Goal: Task Accomplishment & Management: Complete application form

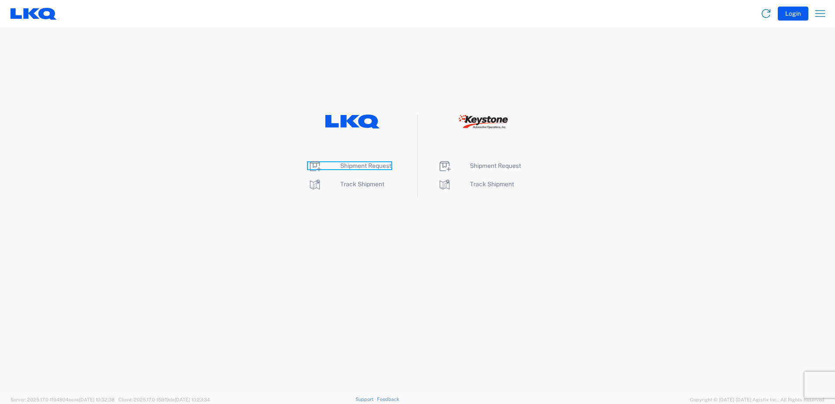
click at [355, 162] on span "Shipment Request" at bounding box center [365, 165] width 51 height 7
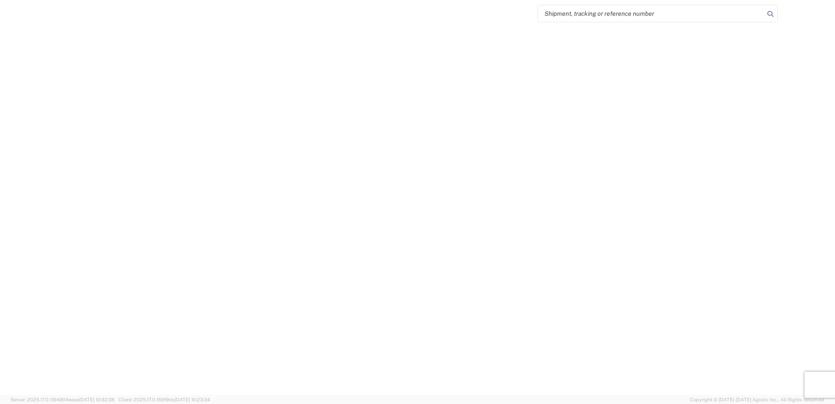
select select "FULL"
select select "LBS"
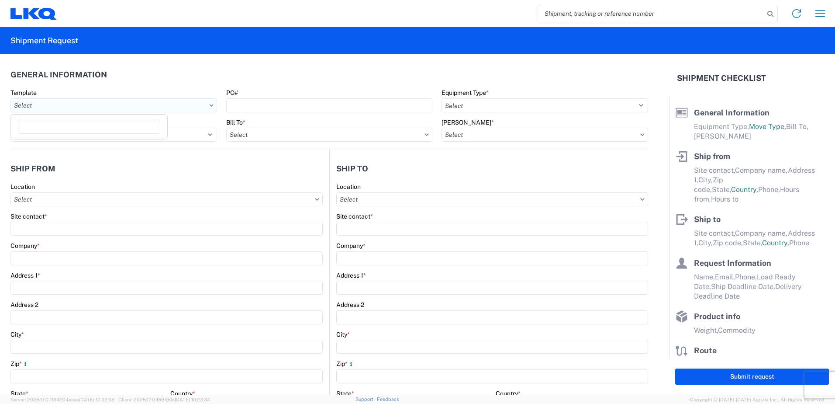
click at [96, 103] on input "Template" at bounding box center [113, 105] width 207 height 14
click at [62, 109] on input "Template" at bounding box center [113, 105] width 207 height 14
click at [96, 69] on header "General Information" at bounding box center [329, 75] width 638 height 20
click at [111, 109] on input "Template" at bounding box center [113, 105] width 207 height 14
click at [90, 131] on input at bounding box center [89, 127] width 142 height 14
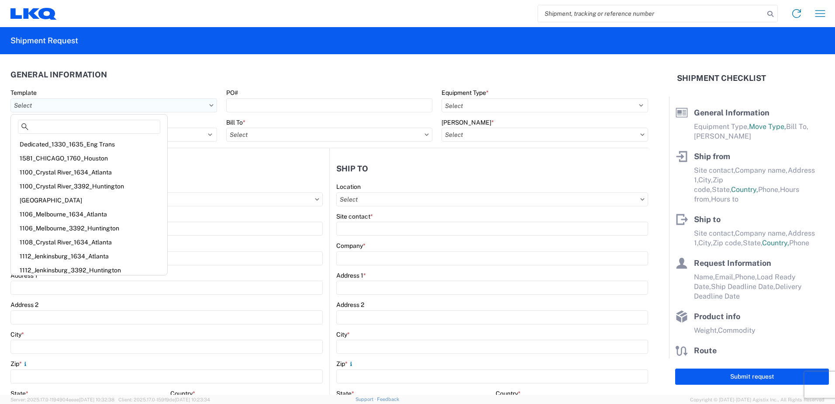
click at [172, 101] on input "Template" at bounding box center [113, 105] width 207 height 14
click at [87, 123] on input at bounding box center [89, 127] width 142 height 14
type input "3392"
click at [76, 144] on div "1100_Crystal River_3392_Huntington" at bounding box center [89, 144] width 153 height 14
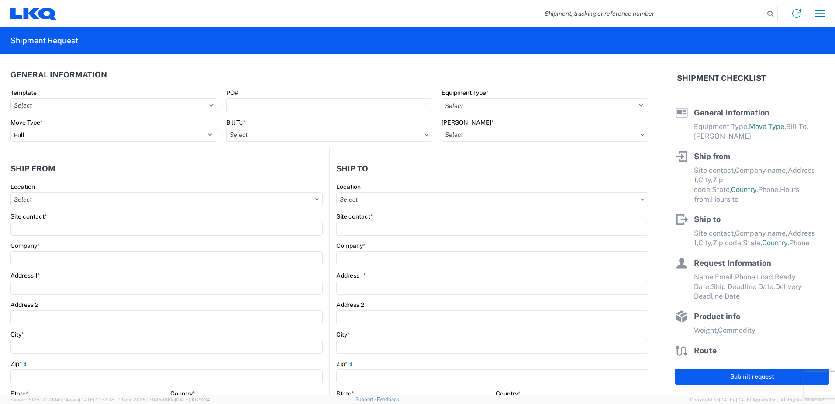
type input "1100_Crystal River_3392_Huntington"
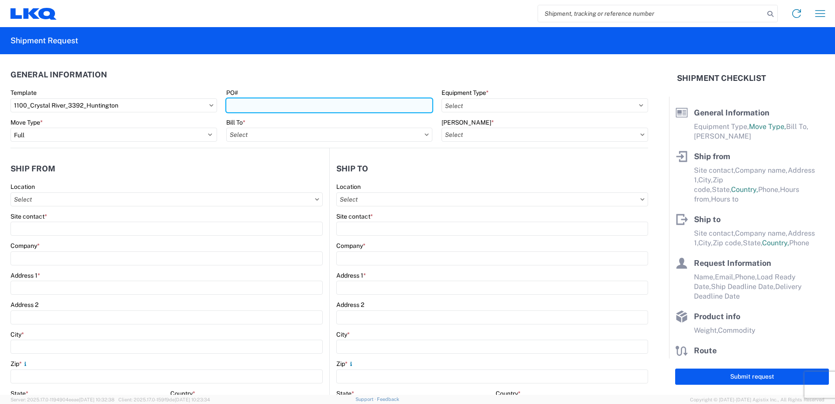
click at [293, 98] on agx-block-ui "Home Shipment request Shipment tracking Shipment Request General Information Te…" at bounding box center [417, 202] width 835 height 404
select select
type input "Shipping"
type input "LKQ Crystal River"
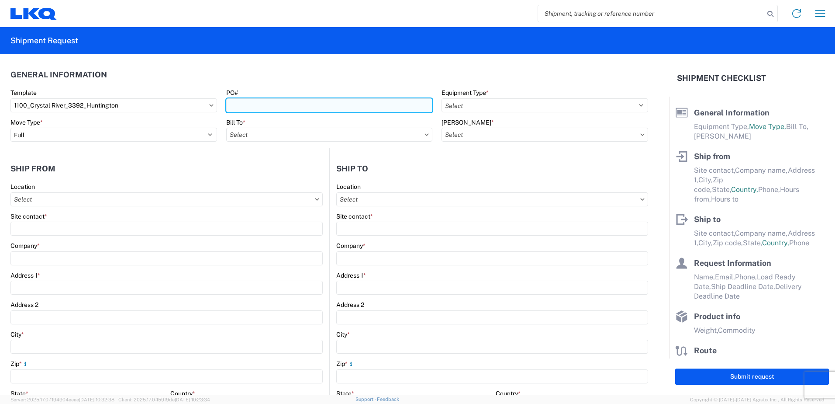
type input "[STREET_ADDRESS][PERSON_NAME]"
type input "Crystal River"
type input "34429"
type input "Receiving"
type input "Transmetco"
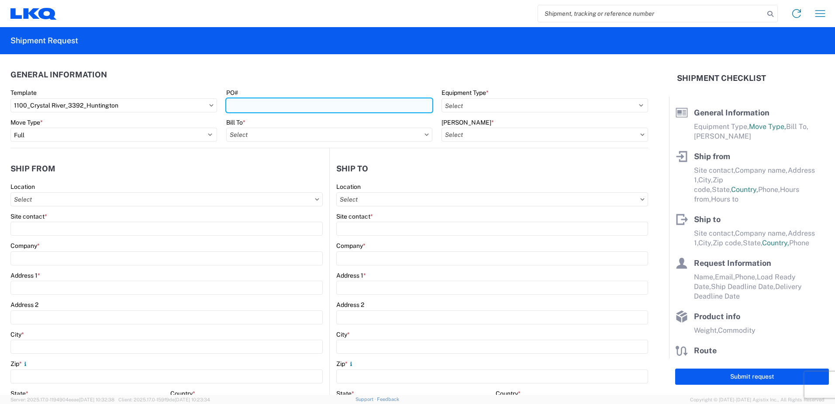
type input "[STREET_ADDRESS]"
type input "Huntington"
type input "46750"
type input "[DATE]"
type textarea "Transmetco operates production 24/7 but only ships or receives on day shift"
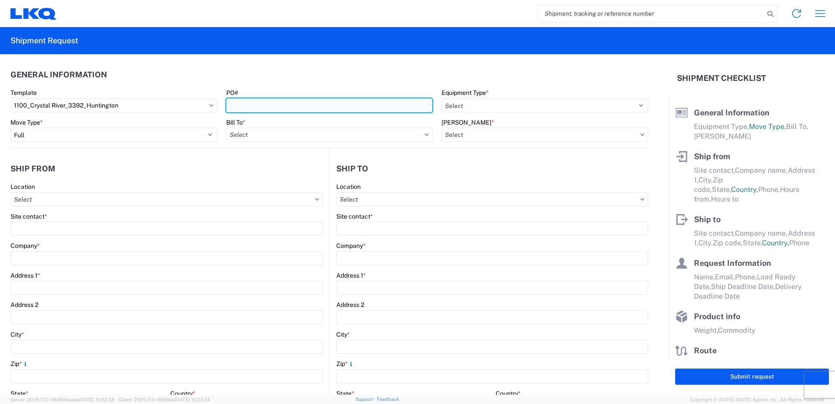
type input "42000"
type input "Wheels"
type input "1"
type input "12"
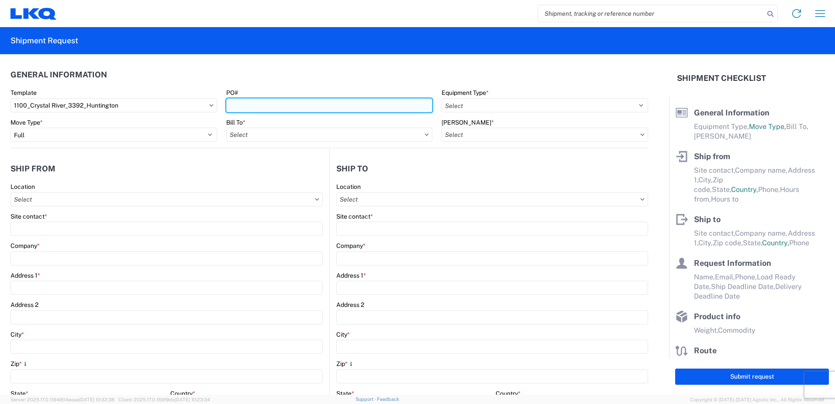
type input "12"
select select "IN"
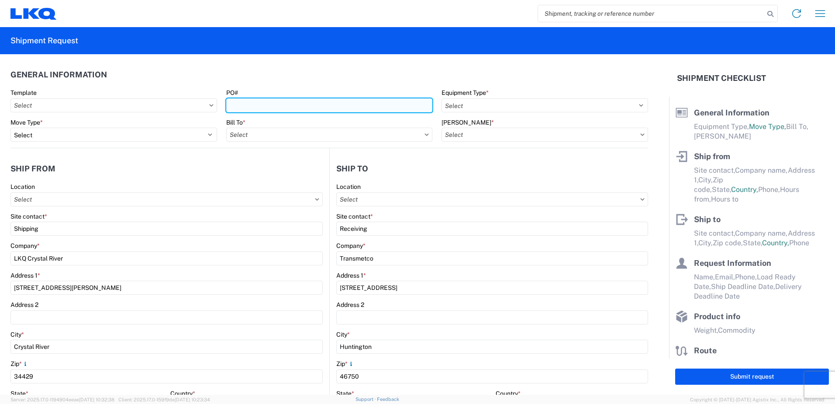
type input "3392 - Transmetco"
select select "US"
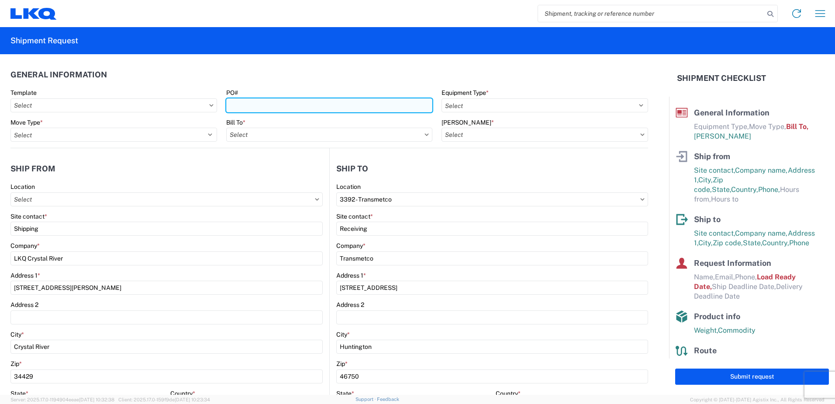
type input "1100 - LKQ Crystal River"
type input "3392-3015-50180-0000 - 3392 Freight In - Wheel Cores"
click at [238, 104] on input "PO#" at bounding box center [329, 105] width 207 height 14
type input "T31322"
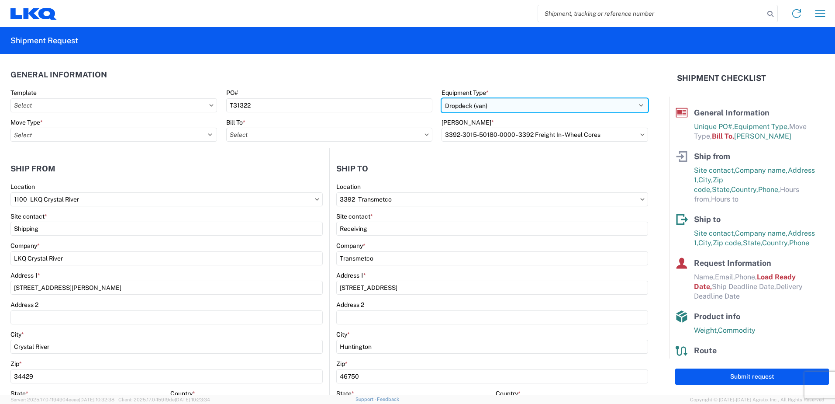
click at [492, 104] on select "Select 53’ Dry Van Flatbed Dropdeck (van) Lowboy (flatbed) Rail" at bounding box center [545, 105] width 207 height 14
select select "STDV"
click at [442, 98] on select "Select 53’ Dry Van Flatbed Dropdeck (van) Lowboy (flatbed) Rail" at bounding box center [545, 105] width 207 height 14
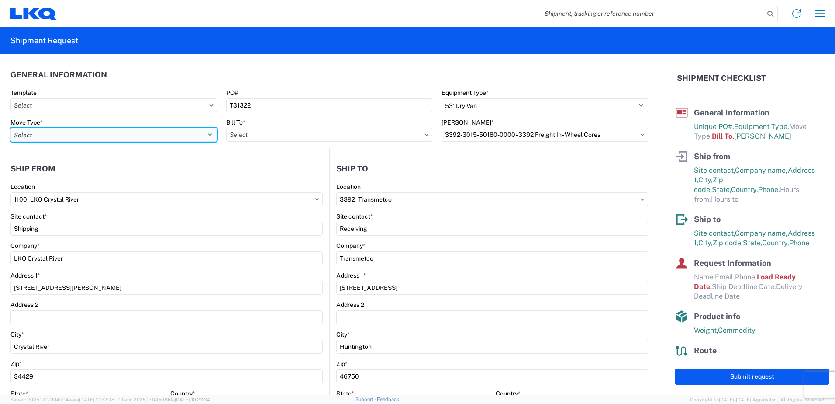
click at [38, 130] on select "Select Full Partial TL" at bounding box center [113, 135] width 207 height 14
select select "FULL"
click at [10, 128] on select "Select Full Partial TL" at bounding box center [113, 135] width 207 height 14
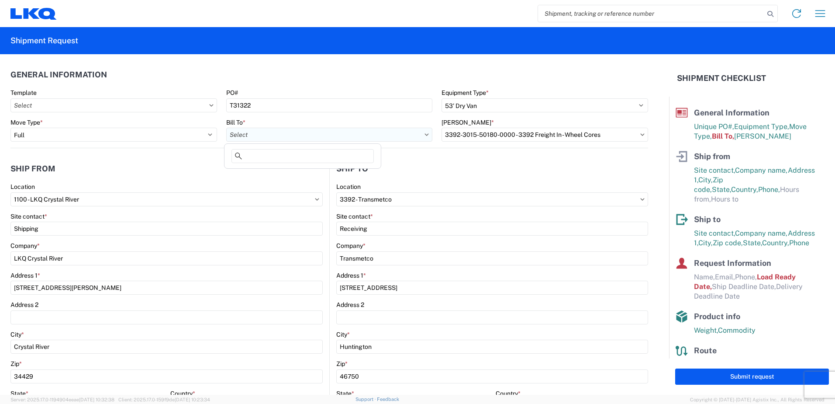
click at [320, 130] on input "Bill To *" at bounding box center [329, 135] width 207 height 14
click at [321, 153] on input at bounding box center [303, 156] width 142 height 14
type input "3"
type input "3392"
click at [263, 173] on div "3392 - Transmetco" at bounding box center [302, 173] width 153 height 14
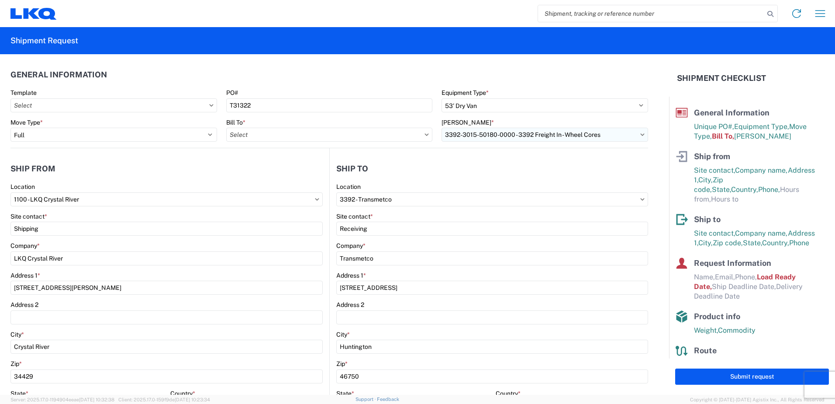
type input "3392 - Transmetco"
click at [511, 134] on input "[PERSON_NAME] *" at bounding box center [545, 135] width 207 height 14
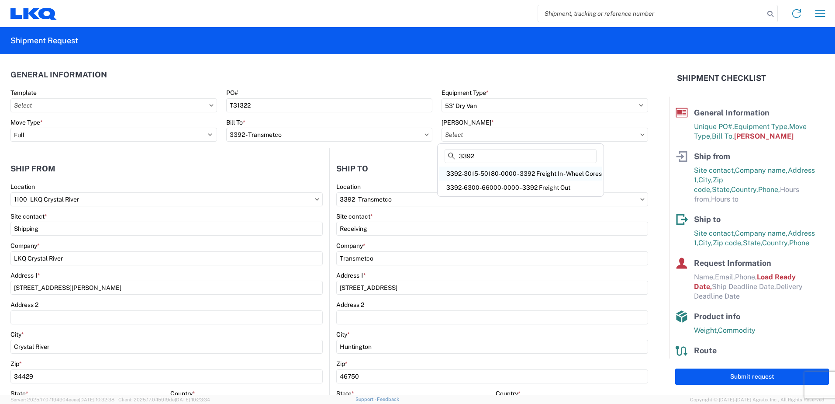
type input "3392"
click at [561, 173] on div "3392-3015-50180-0000 - 3392 Freight In - Wheel Cores" at bounding box center [521, 173] width 163 height 14
type input "3392-3015-50180-0000 - 3392 Freight In - Wheel Cores"
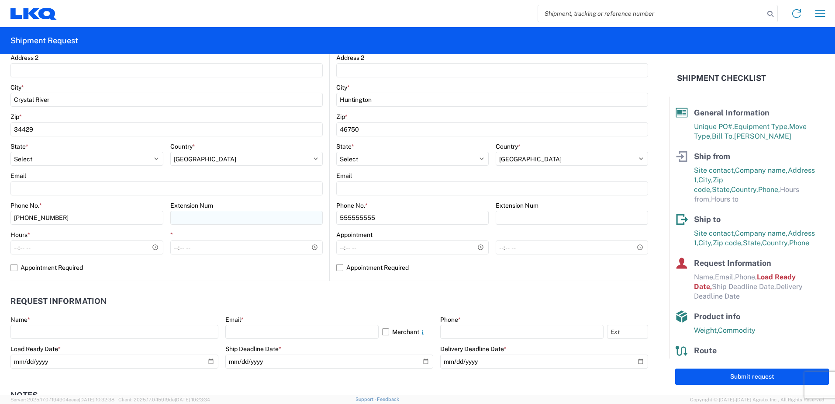
scroll to position [262, 0]
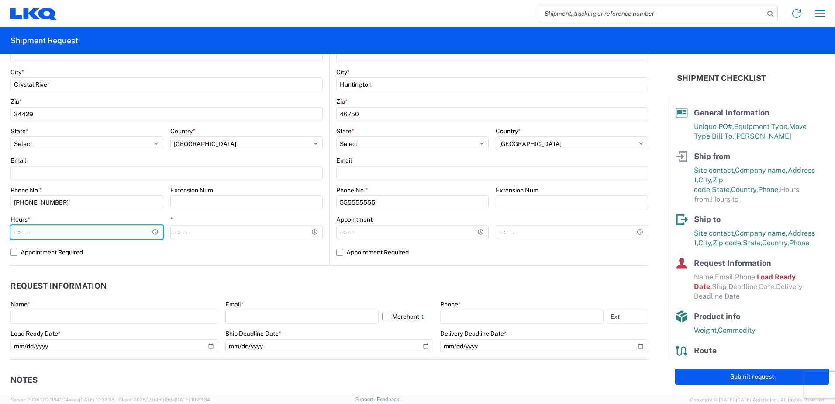
click at [13, 236] on input "Hours *" at bounding box center [86, 232] width 153 height 14
type input "10:00"
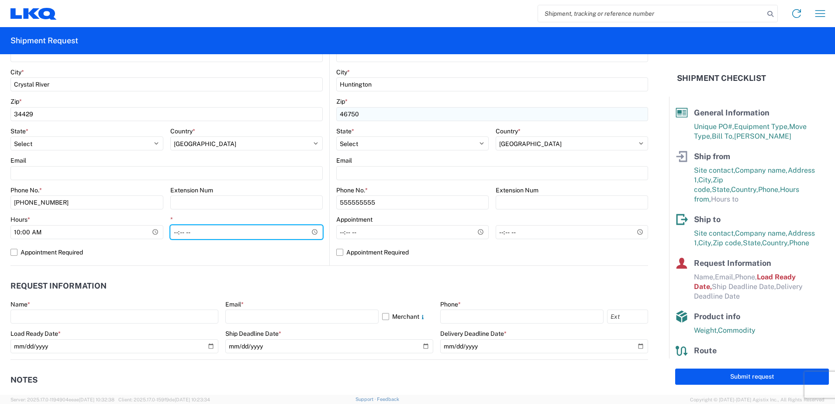
type input "15:00"
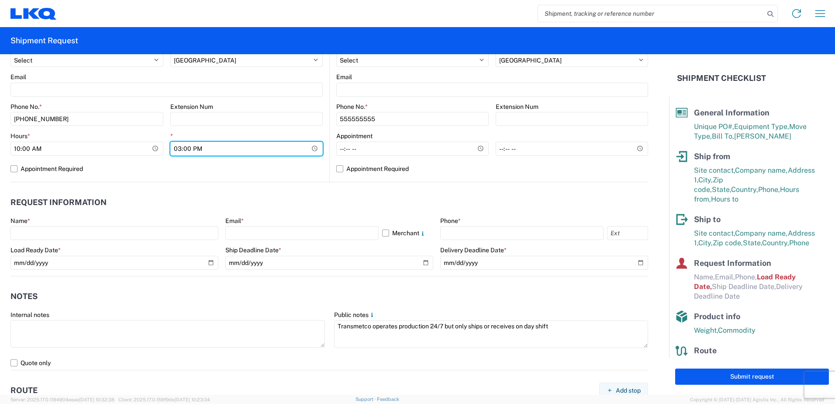
scroll to position [350, 0]
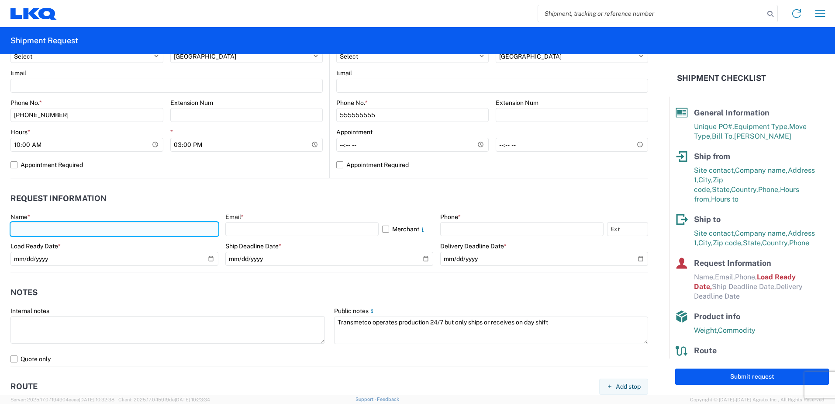
click at [79, 232] on input "text" at bounding box center [114, 229] width 208 height 14
type input "[PERSON_NAME]"
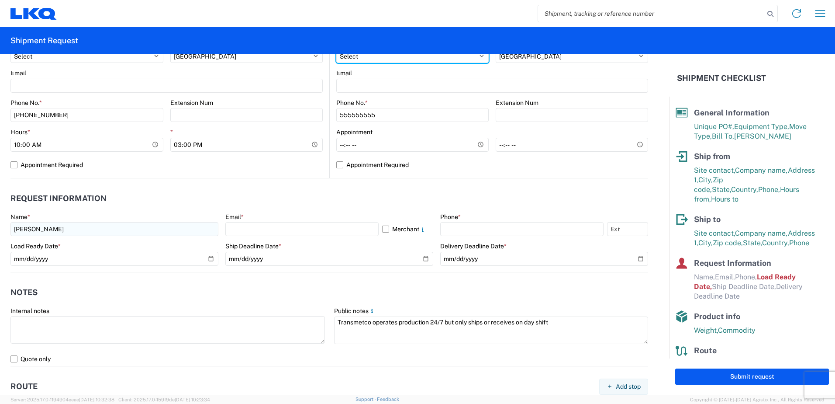
select select "FL"
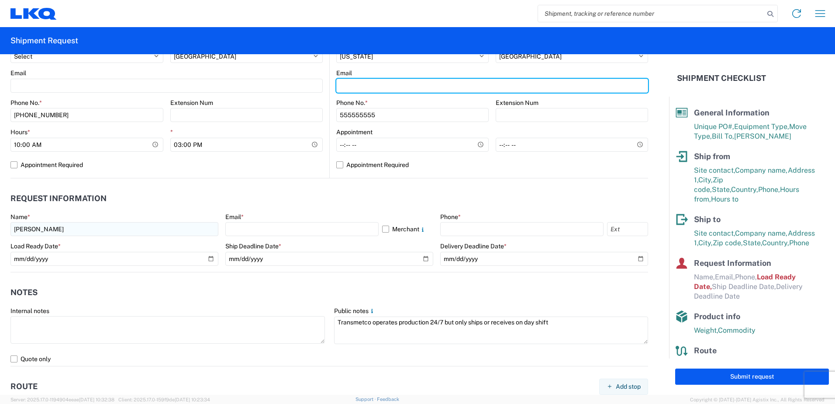
type input "[EMAIL_ADDRESS][DOMAIN_NAME]"
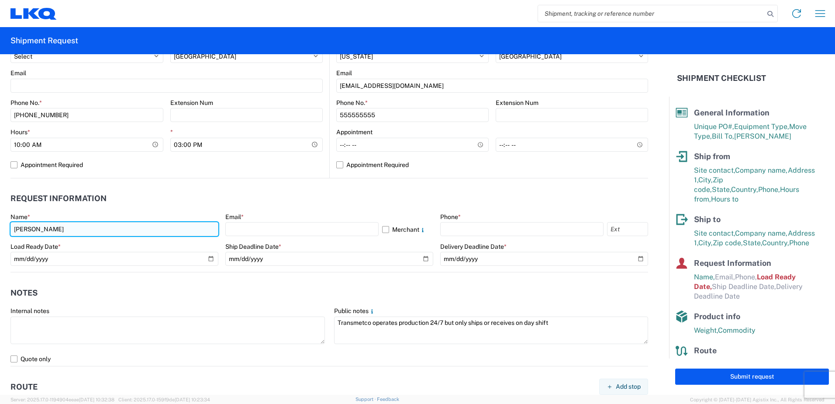
click at [66, 231] on input "[PERSON_NAME]" at bounding box center [114, 229] width 208 height 14
click at [72, 230] on input "[PERSON_NAME]" at bounding box center [114, 229] width 208 height 14
click at [72, 231] on input "[PERSON_NAME]" at bounding box center [114, 229] width 208 height 14
type input "[PERSON_NAME]"
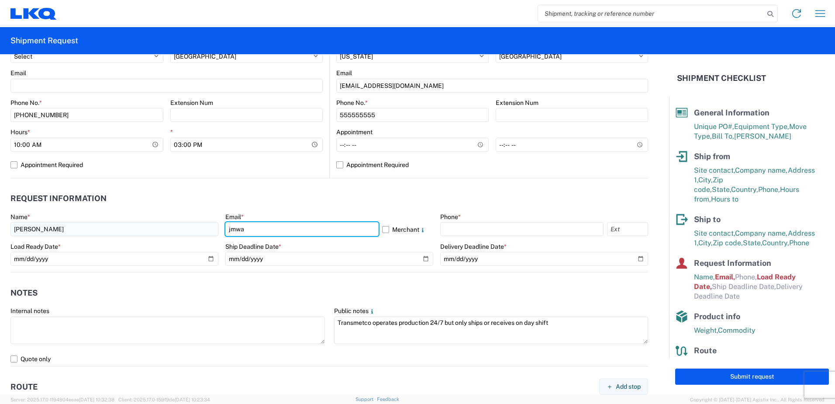
type input "[EMAIL_ADDRESS][DOMAIN_NAME]"
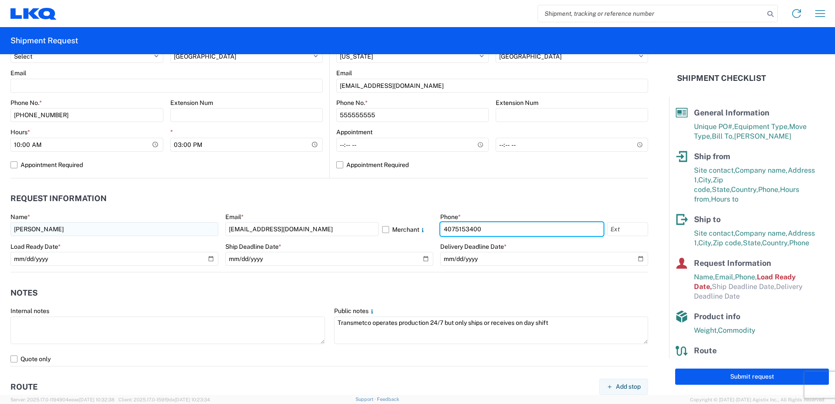
type input "4075153400"
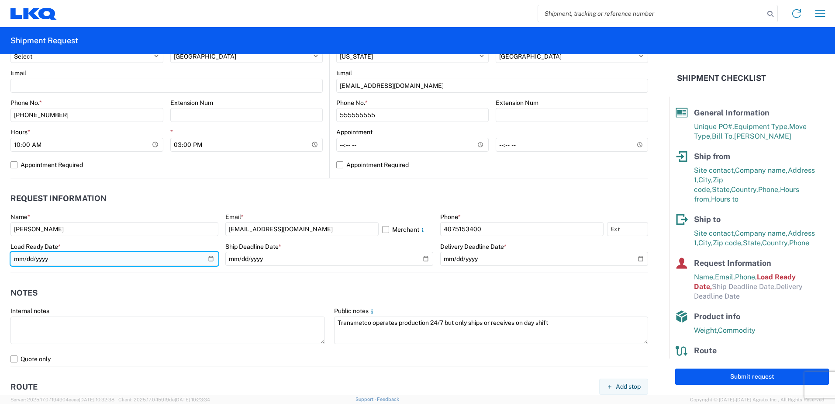
click at [213, 256] on input "[DATE]" at bounding box center [114, 259] width 208 height 14
click at [205, 260] on input "[DATE]" at bounding box center [114, 259] width 208 height 14
click at [209, 259] on input "[DATE]" at bounding box center [114, 259] width 208 height 14
type input "[DATE]"
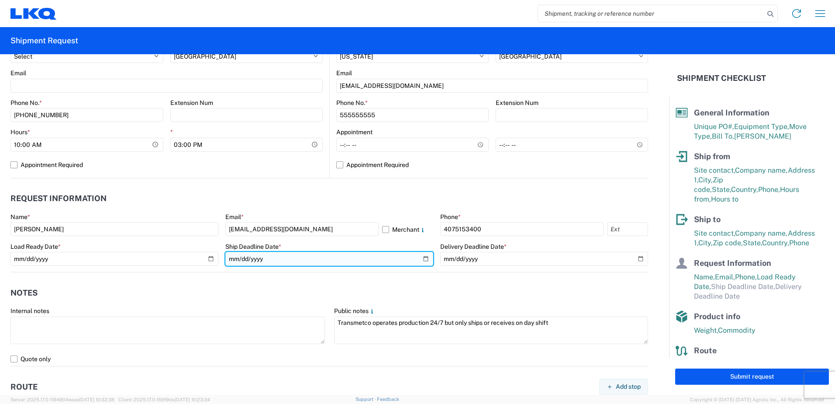
click at [423, 257] on input "date" at bounding box center [329, 259] width 208 height 14
type input "[DATE]"
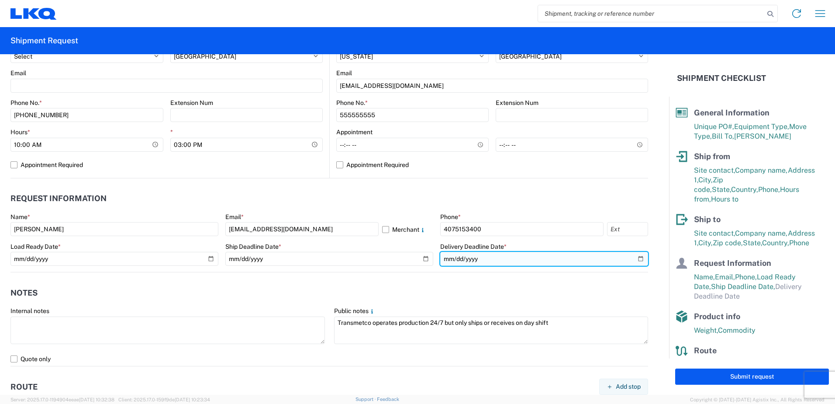
click at [636, 259] on input "date" at bounding box center [544, 259] width 208 height 14
type input "[DATE]"
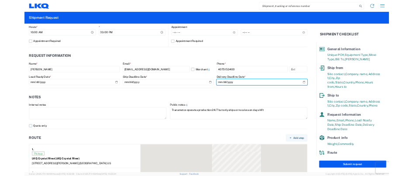
scroll to position [437, 0]
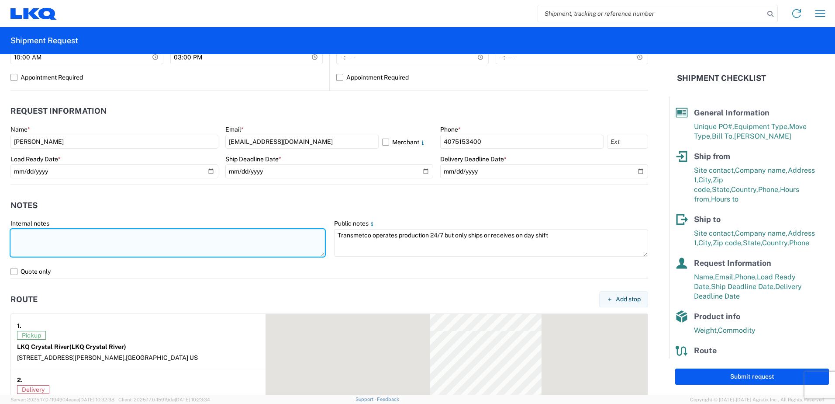
click at [36, 229] on textarea at bounding box center [167, 243] width 315 height 28
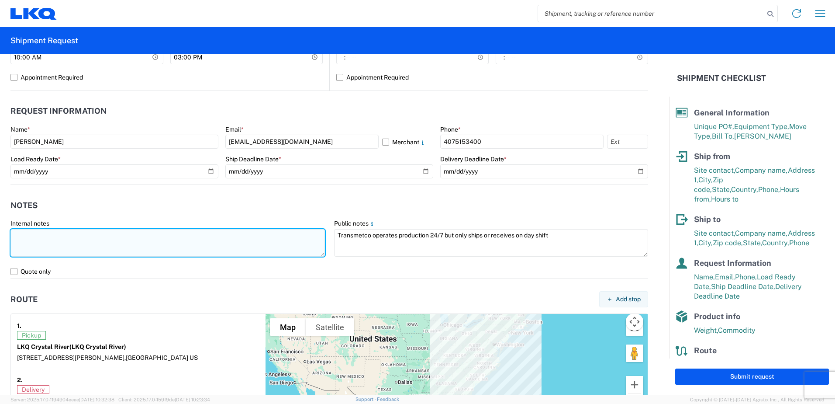
click at [55, 233] on textarea at bounding box center [167, 243] width 315 height 28
paste textarea "WHEELS-PALLETIZED"
click at [103, 230] on textarea "WHEELS-PALLETIZED--- Additional PO T31323 for 1125" at bounding box center [167, 243] width 315 height 28
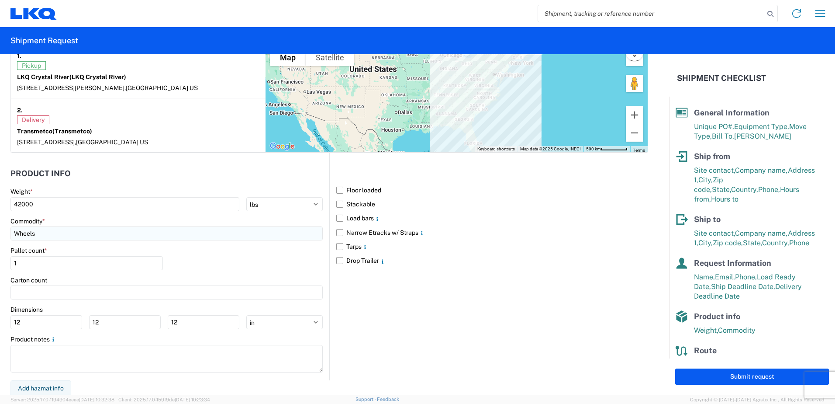
scroll to position [708, 0]
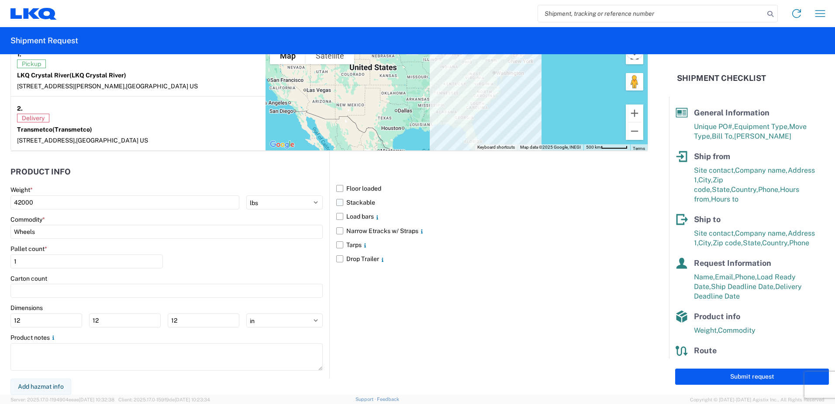
type textarea "WHEELS-PALLETIZED--- Additional PO T31323 for 1125"
click at [339, 203] on label "Stackable" at bounding box center [492, 202] width 312 height 14
click at [0, 0] on input "Stackable" at bounding box center [0, 0] width 0 height 0
click at [88, 261] on input "1" at bounding box center [86, 261] width 153 height 14
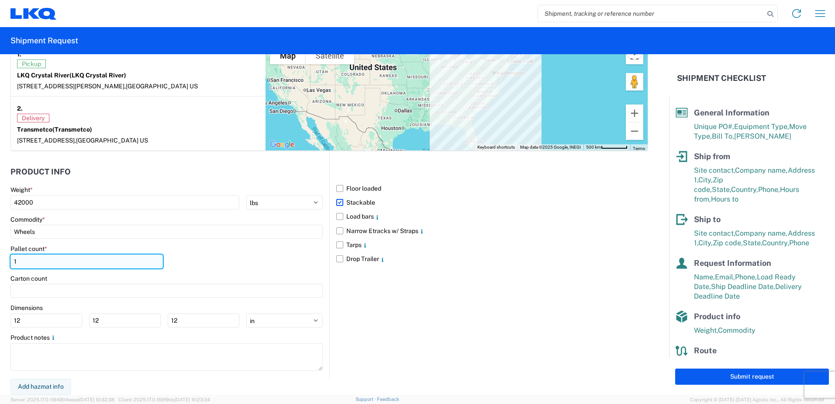
click at [88, 261] on input "1" at bounding box center [86, 261] width 153 height 14
type input "44"
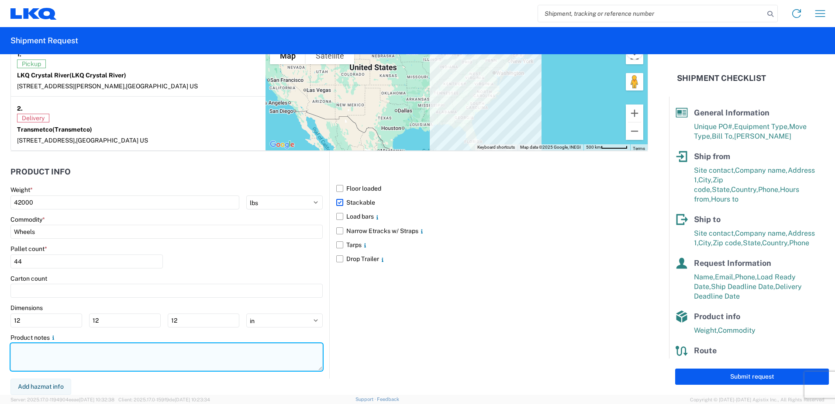
click at [50, 360] on textarea at bounding box center [166, 357] width 312 height 28
paste textarea "WHEELS-PALLETIZED--- Additional PO T31323 for 1125"
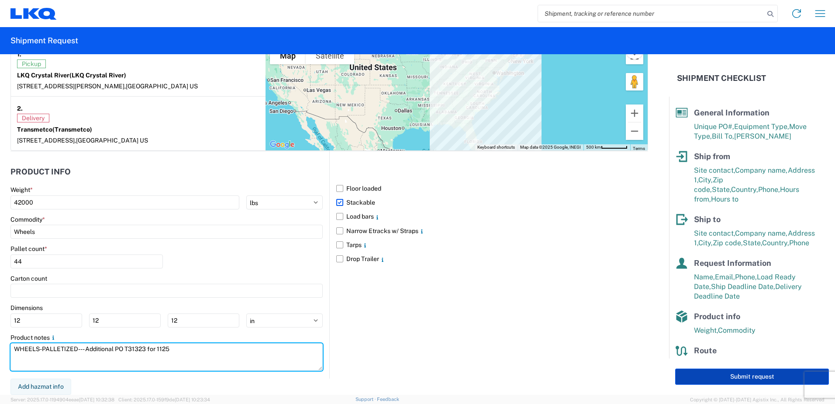
type textarea "WHEELS-PALLETIZED--- Additional PO T31323 for 1125"
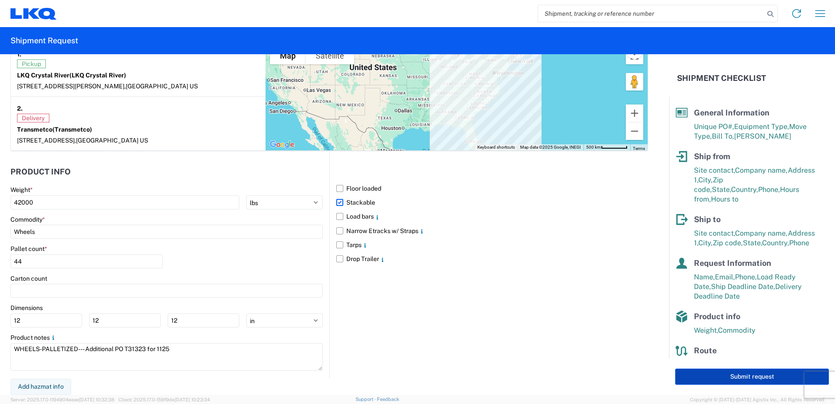
click at [707, 371] on button "Submit request" at bounding box center [753, 376] width 154 height 16
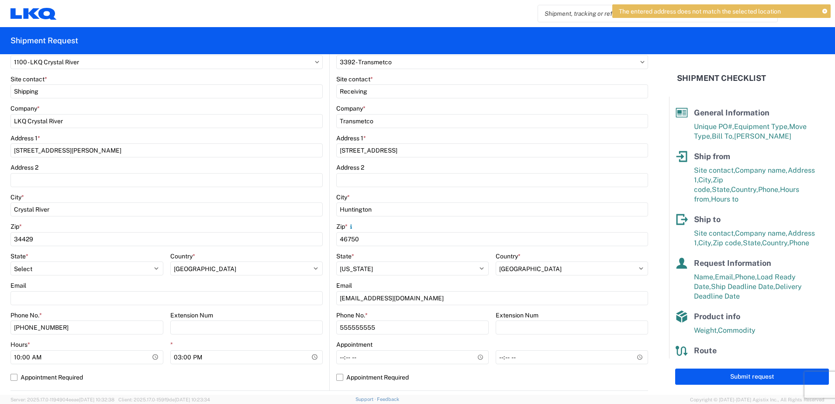
scroll to position [140, 0]
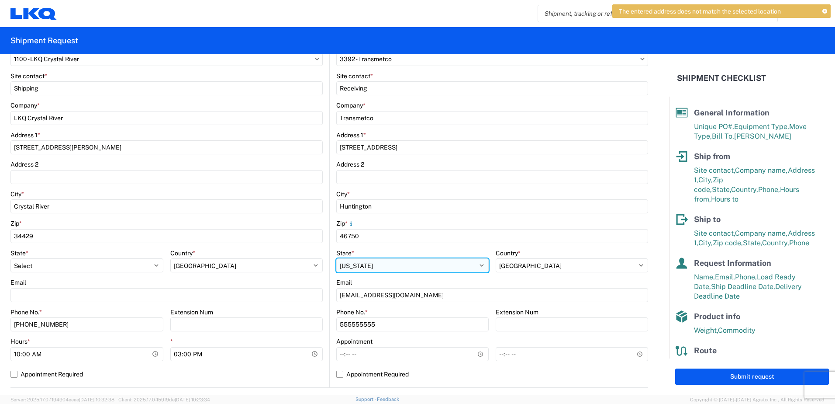
click at [382, 263] on select "Select [US_STATE] [US_STATE] [US_STATE] [US_STATE] Armed Forces Americas Armed …" at bounding box center [412, 265] width 153 height 14
click at [600, 127] on agx-form-control-wrapper-v2 "Company * Transmetco" at bounding box center [492, 116] width 312 height 30
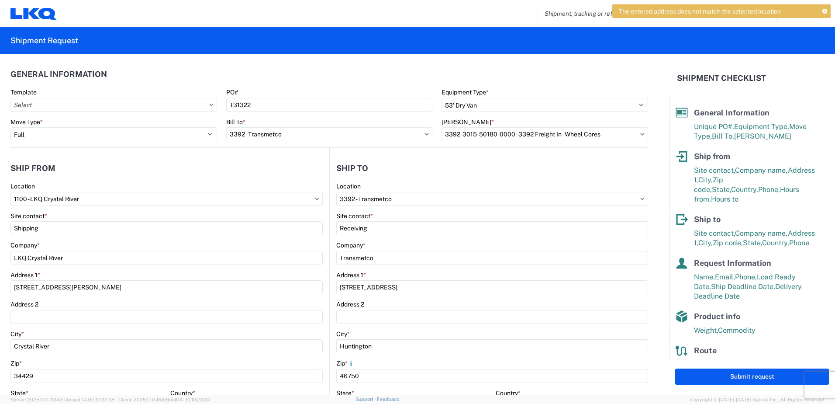
scroll to position [0, 0]
click at [323, 196] on input "3392 - Transmetco" at bounding box center [166, 199] width 312 height 14
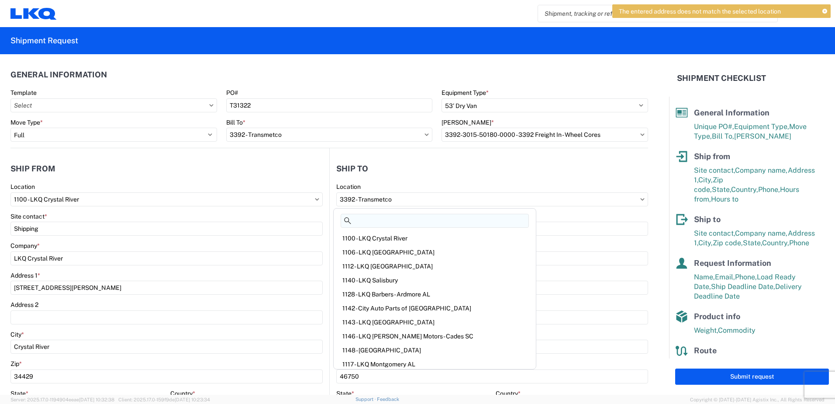
click at [395, 214] on input at bounding box center [435, 221] width 188 height 14
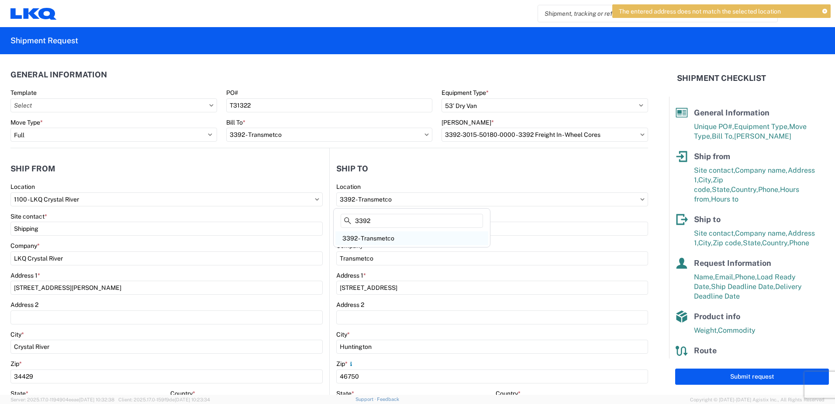
type input "3392"
click at [361, 241] on div "3392 - Transmetco" at bounding box center [412, 238] width 153 height 14
type input "LKQ Corporation"
type input "[STREET_ADDRESS]"
select select "US"
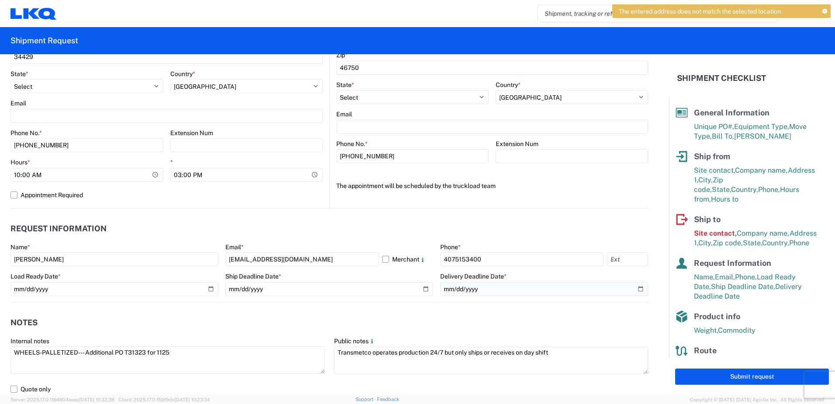
scroll to position [350, 0]
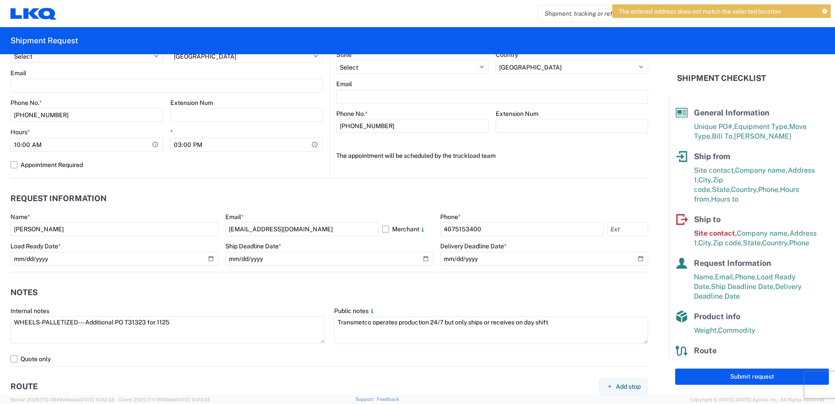
click at [396, 300] on header "Notes" at bounding box center [329, 293] width 638 height 20
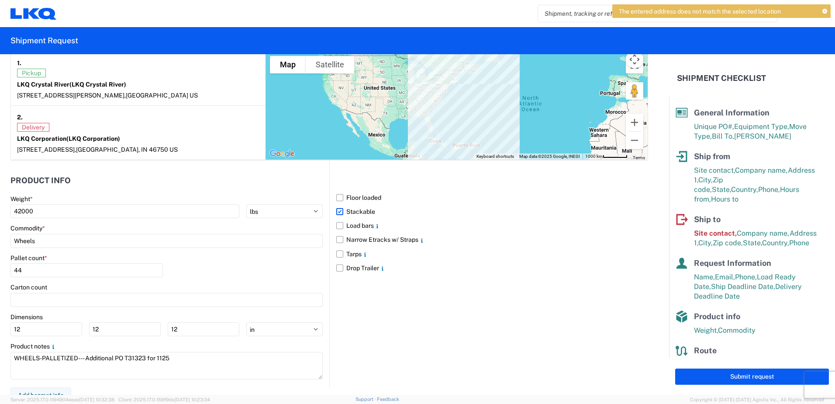
scroll to position [708, 0]
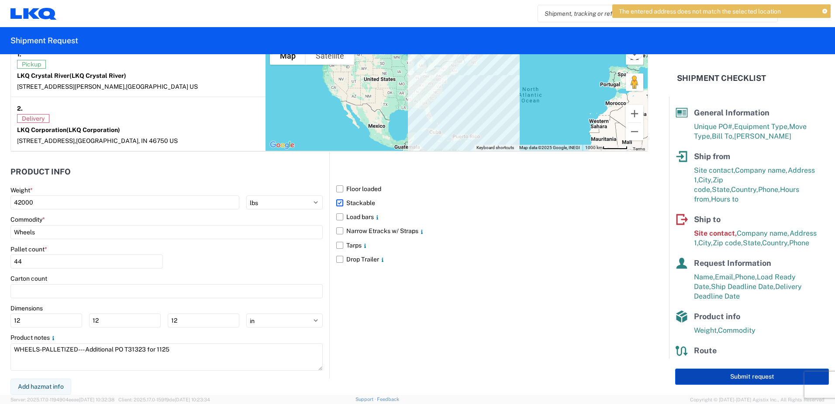
click at [747, 375] on button "Submit request" at bounding box center [753, 376] width 154 height 16
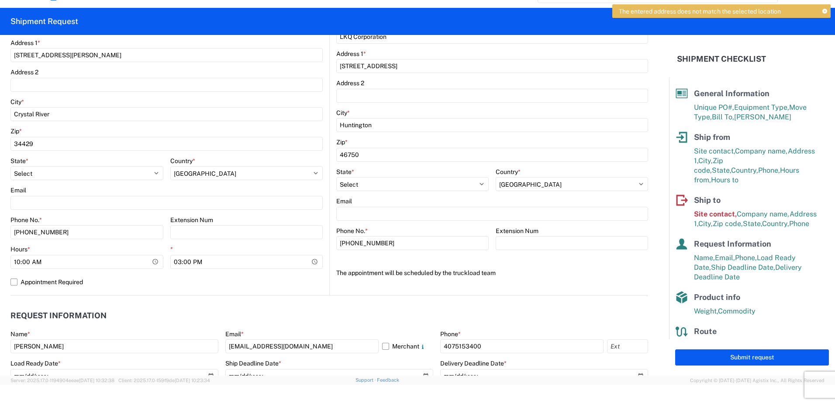
scroll to position [184, 0]
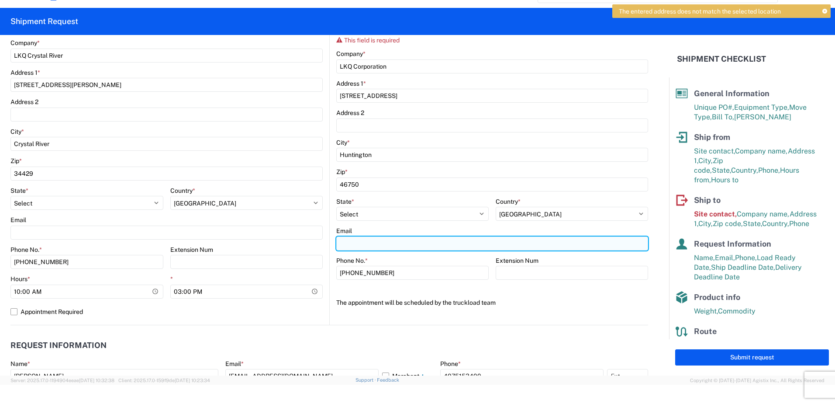
click at [388, 243] on input "Email" at bounding box center [492, 243] width 312 height 14
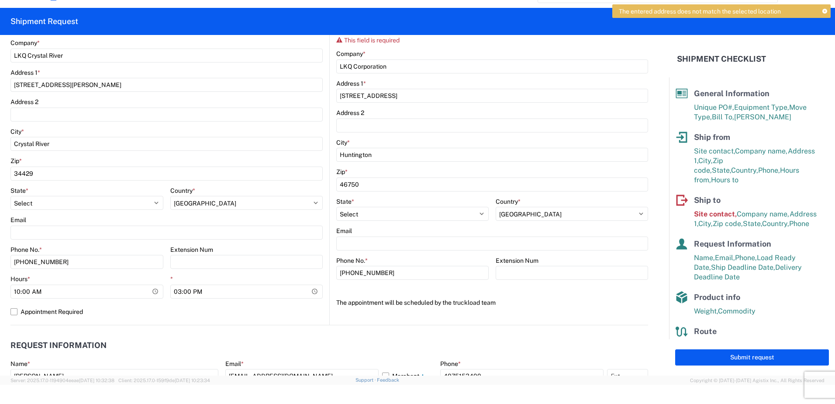
click at [339, 294] on div "3392 Location 3392 - Transmetco Site contact * This field is required Company *…" at bounding box center [492, 148] width 312 height 336
drag, startPoint x: 339, startPoint y: 294, endPoint x: 577, endPoint y: 222, distance: 248.3
click at [578, 222] on agx-form-control-wrapper-v2 "Country * Select [GEOGRAPHIC_DATA] [GEOGRAPHIC_DATA] [GEOGRAPHIC_DATA] [GEOGRAP…" at bounding box center [572, 213] width 153 height 30
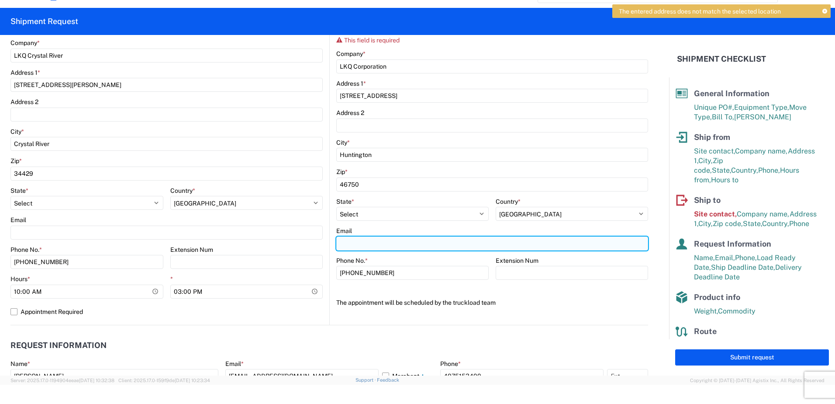
click at [399, 238] on input "Email" at bounding box center [492, 243] width 312 height 14
click at [394, 242] on input "Email" at bounding box center [492, 243] width 312 height 14
type input "[EMAIL_ADDRESS][DOMAIN_NAME]"
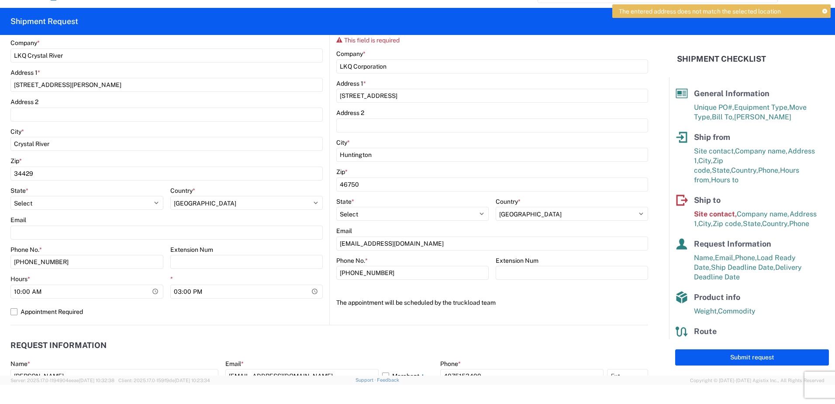
click at [522, 315] on agx-form-section "Ship to 3392 Location 3392 - Transmetco Site contact * This field is required C…" at bounding box center [489, 140] width 319 height 369
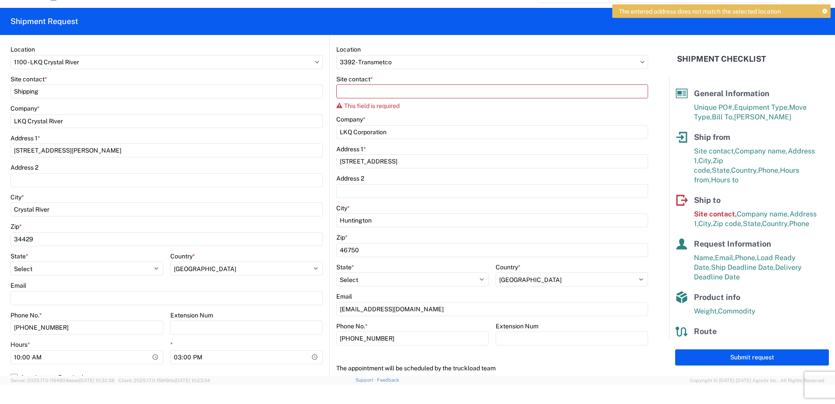
scroll to position [52, 0]
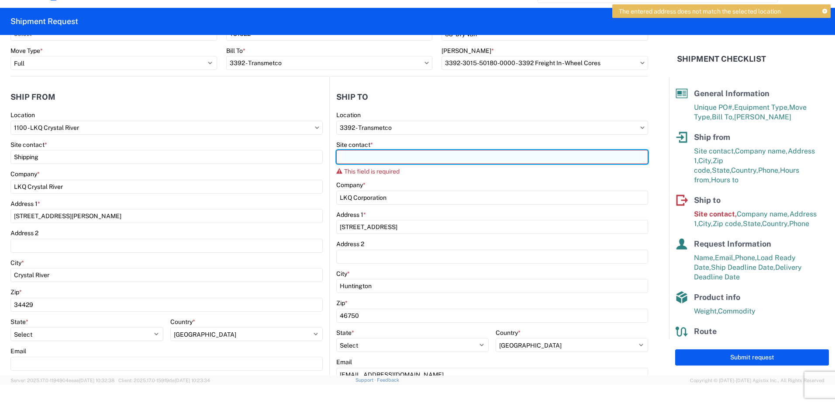
click at [396, 156] on input "Site contact *" at bounding box center [492, 157] width 312 height 14
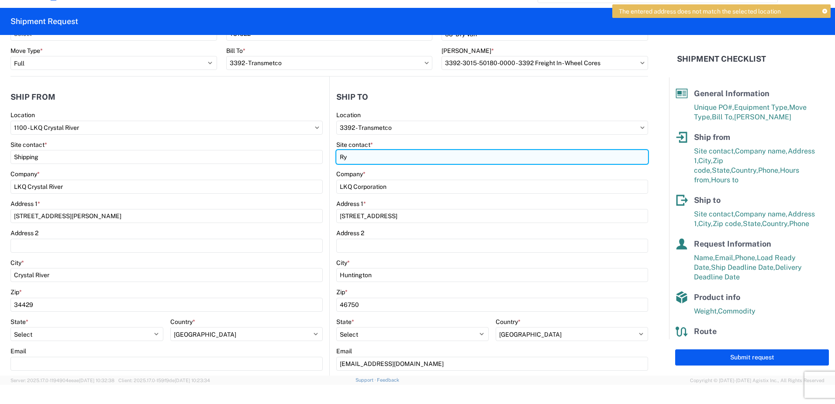
type input "R"
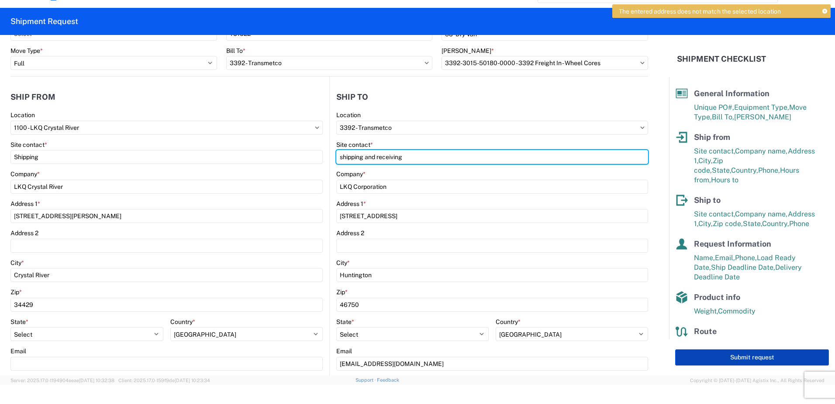
type input "shipping and receiving"
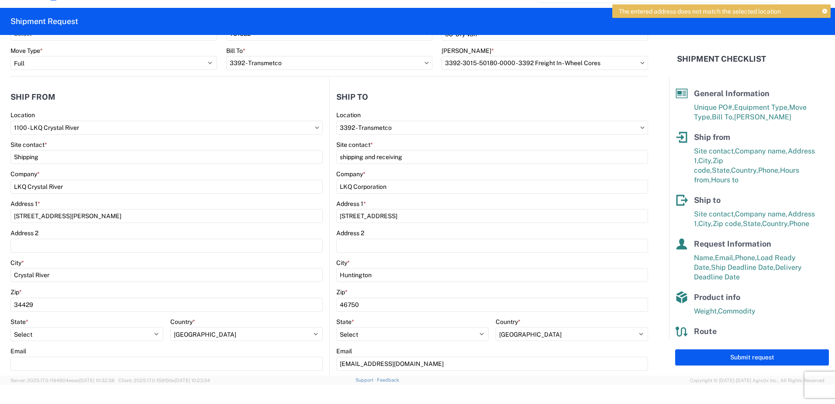
click at [764, 356] on button "Submit request" at bounding box center [753, 357] width 154 height 16
